Goal: Check status: Check status

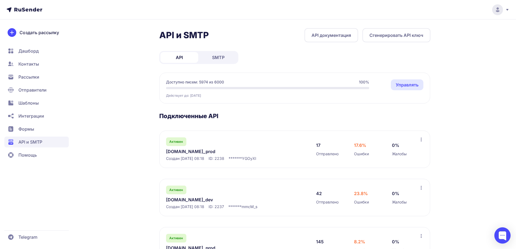
scroll to position [54, 0]
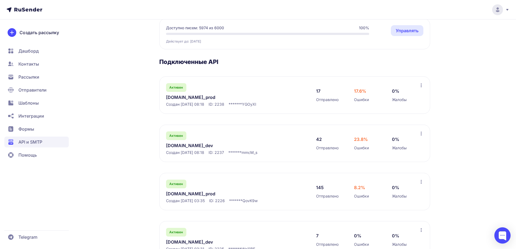
click at [186, 194] on link "[DOMAIN_NAME]_prod" at bounding box center [221, 193] width 111 height 6
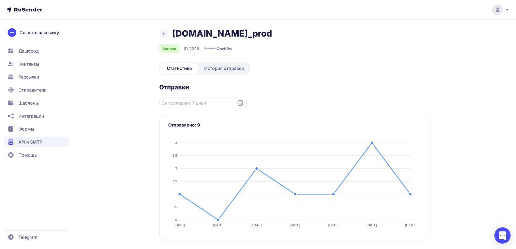
click at [220, 68] on span "История отправок" at bounding box center [224, 68] width 40 height 6
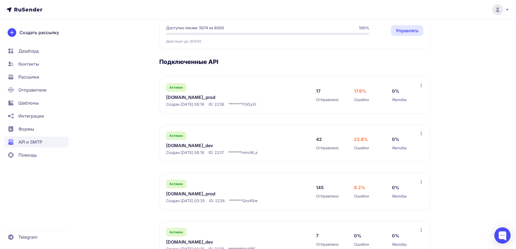
click at [176, 96] on link "[DOMAIN_NAME]_prod" at bounding box center [221, 97] width 111 height 6
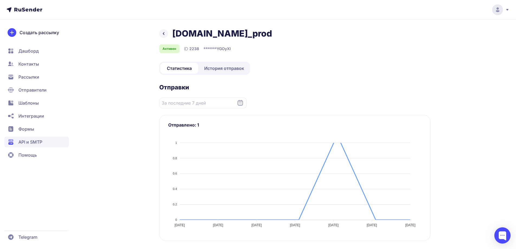
click at [218, 70] on span "История отправок" at bounding box center [224, 68] width 40 height 6
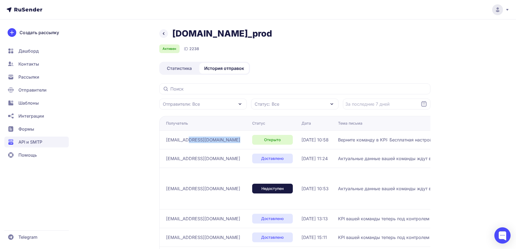
drag, startPoint x: 186, startPoint y: 138, endPoint x: 232, endPoint y: 143, distance: 45.8
click at [232, 143] on div "[EMAIL_ADDRESS][DOMAIN_NAME]" at bounding box center [207, 139] width 82 height 9
click at [232, 138] on div "[EMAIL_ADDRESS][DOMAIN_NAME]" at bounding box center [207, 139] width 82 height 9
click at [387, 43] on div "[DOMAIN_NAME]_prod Активен ID 2238" at bounding box center [294, 40] width 271 height 25
